Goal: Task Accomplishment & Management: Complete application form

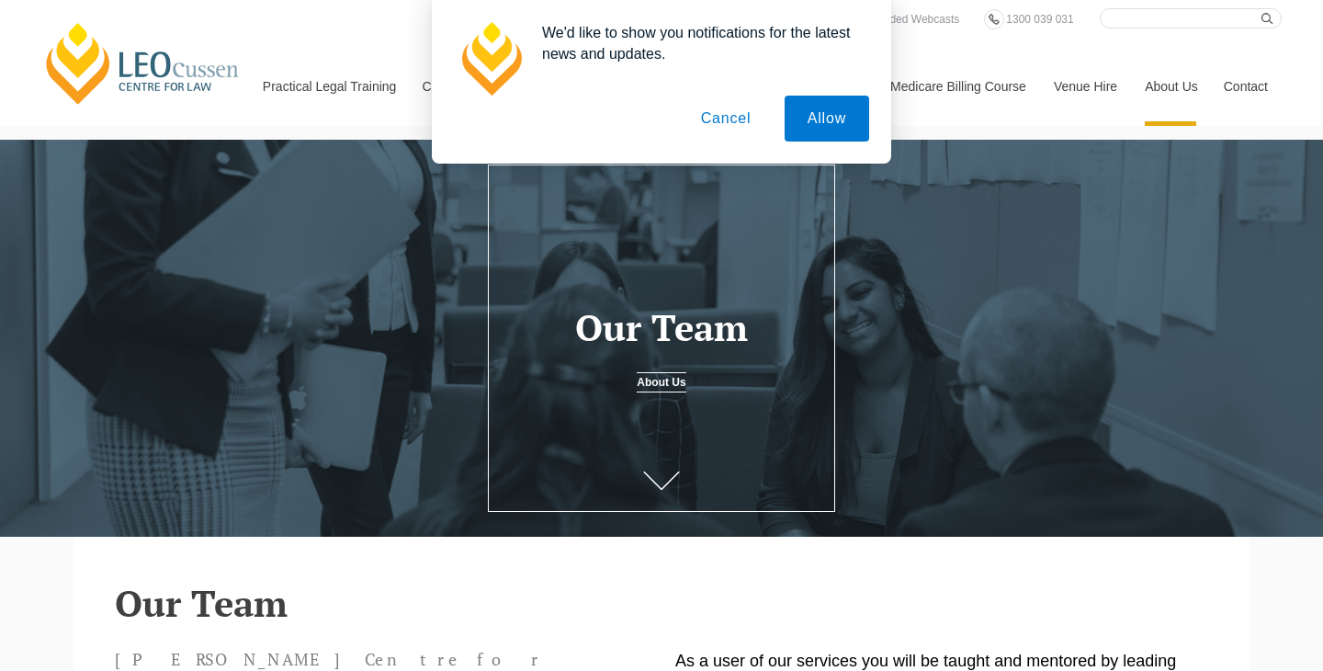
click at [714, 117] on button "Cancel" at bounding box center [726, 119] width 96 height 46
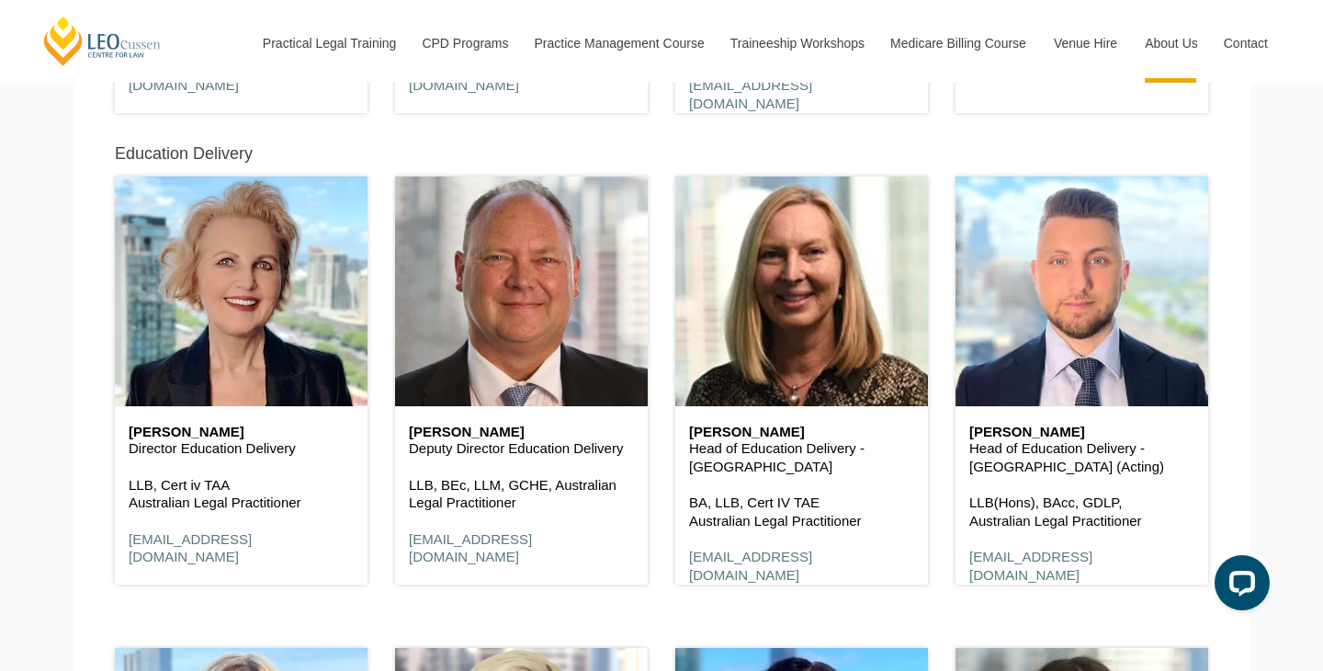
scroll to position [1369, 0]
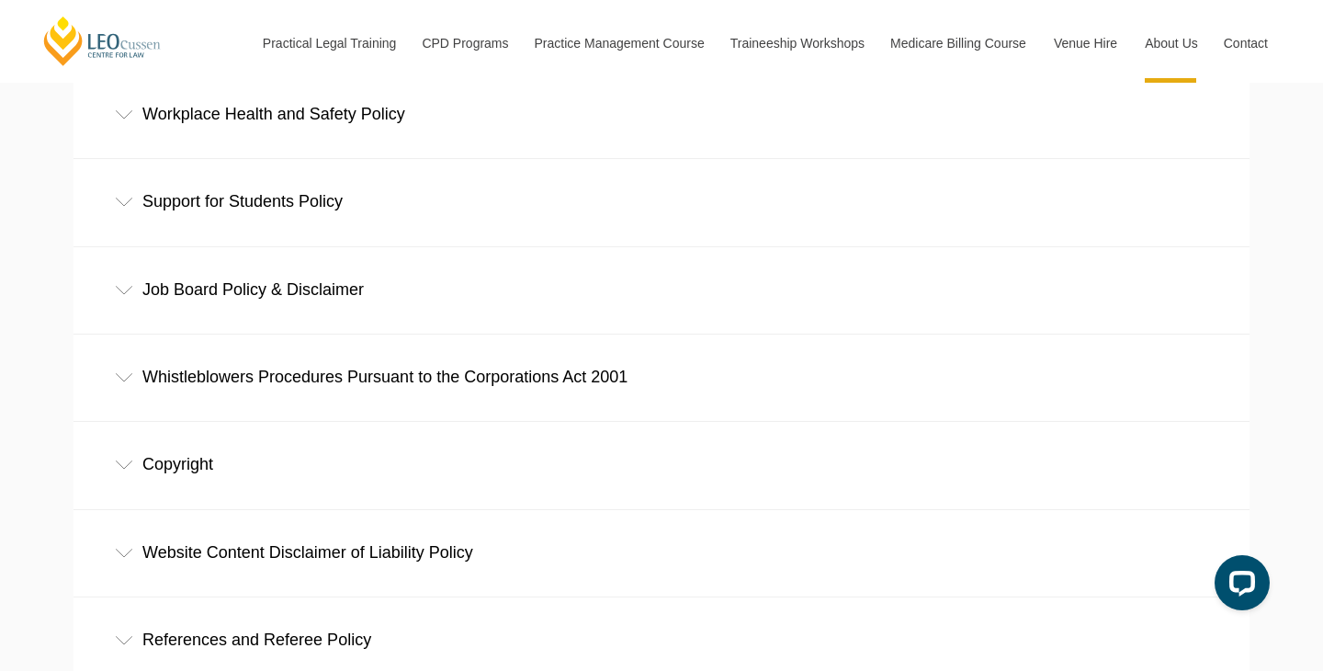
scroll to position [1360, 0]
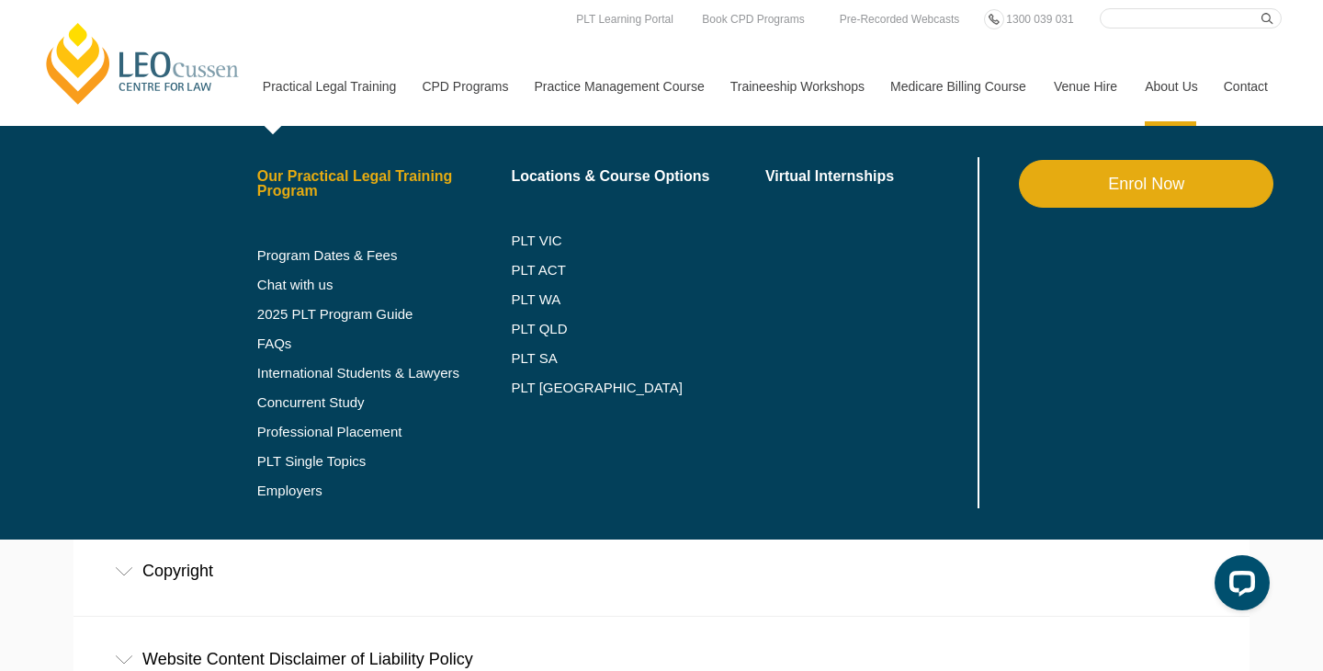
click at [338, 174] on link "Our Practical Legal Training Program" at bounding box center [384, 183] width 255 height 29
